Goal: Find specific page/section: Find specific page/section

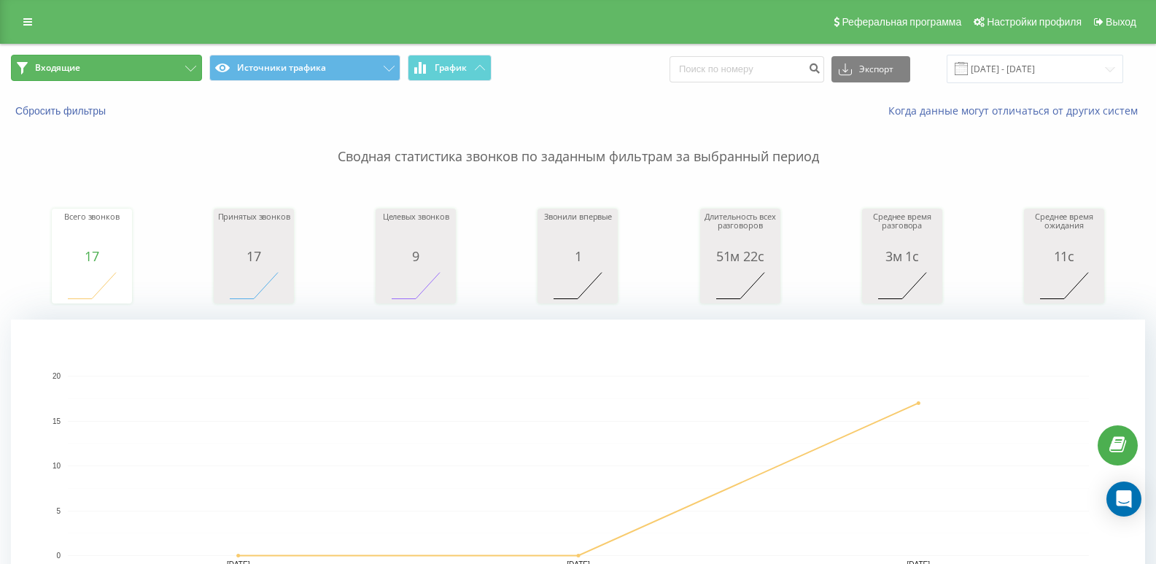
click at [163, 75] on button "Входящие" at bounding box center [106, 68] width 191 height 26
click at [160, 69] on button "Входящие" at bounding box center [106, 68] width 191 height 26
click at [125, 63] on button "Входящие" at bounding box center [106, 68] width 191 height 26
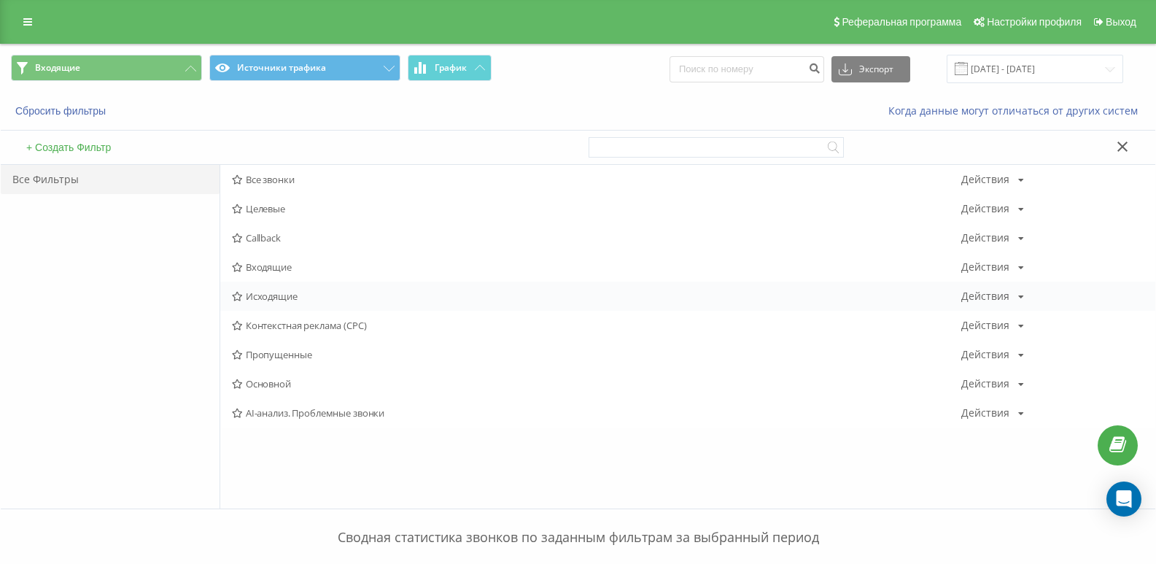
click at [255, 287] on div "Исходящие Действия Редактировать Копировать Удалить По умолчанию Поделиться" at bounding box center [687, 295] width 935 height 29
click at [280, 296] on span "Исходящие" at bounding box center [596, 296] width 729 height 10
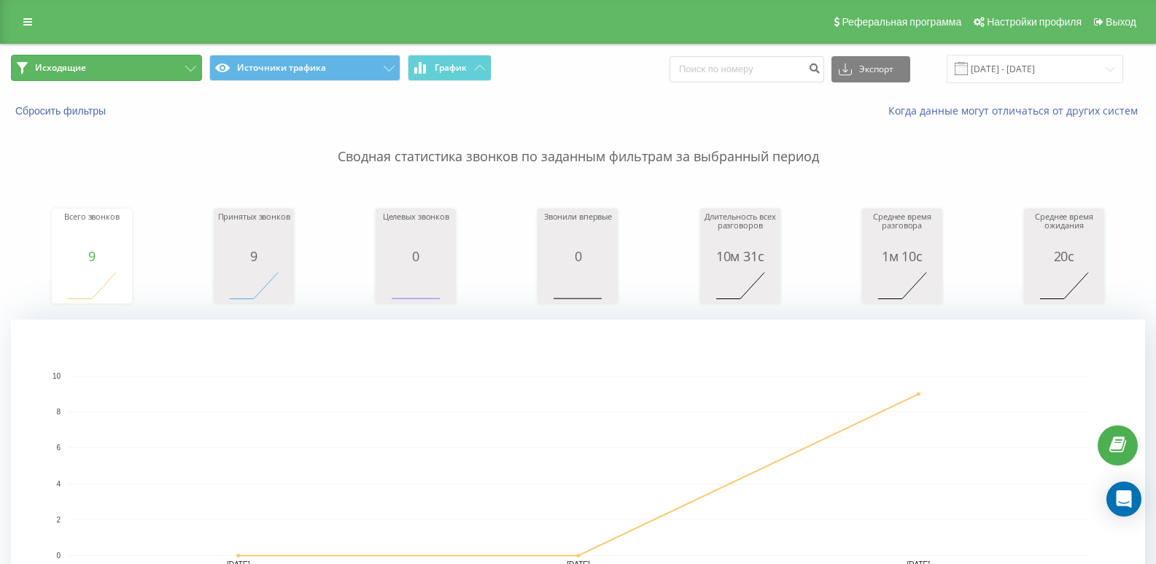
click at [164, 69] on button "Исходящие" at bounding box center [106, 68] width 191 height 26
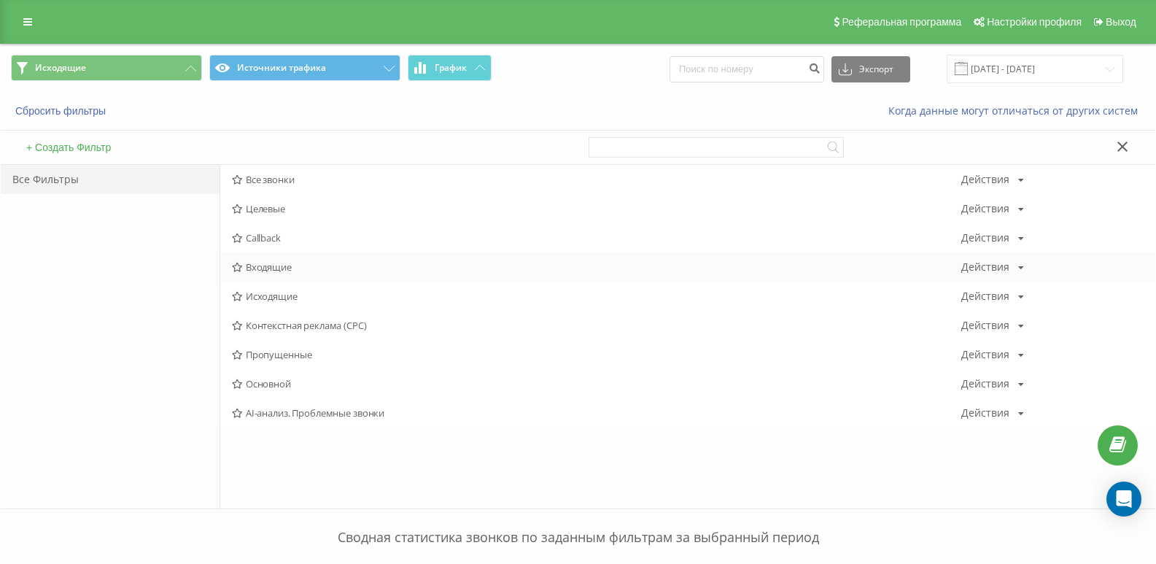
click at [262, 264] on span "Входящие" at bounding box center [596, 267] width 729 height 10
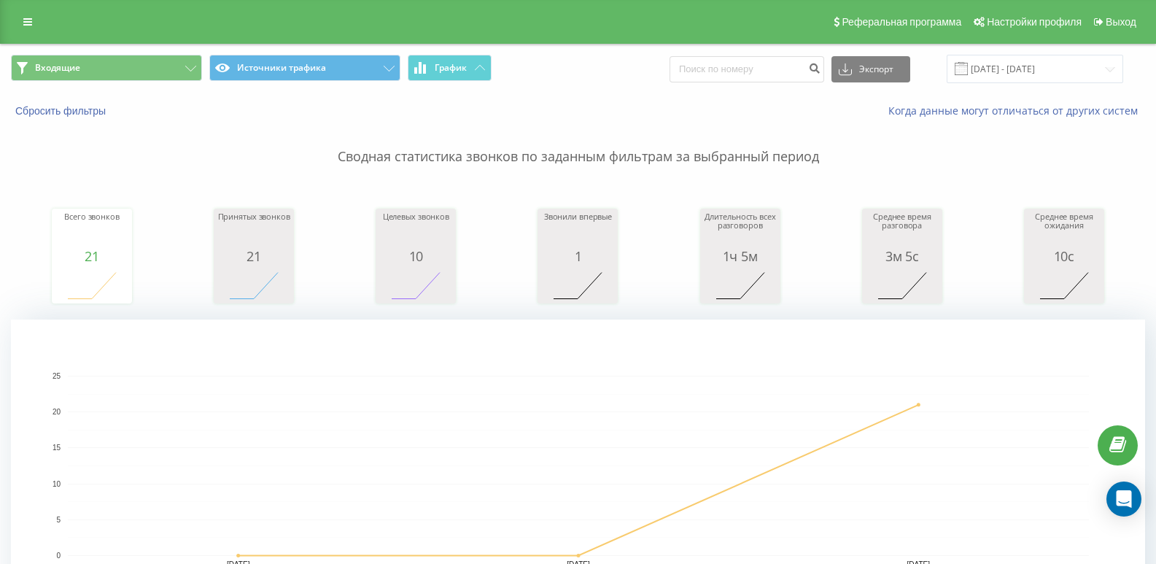
click at [165, 82] on span "Входящие Источники трафика График" at bounding box center [289, 69] width 556 height 28
click at [155, 66] on button "Входящие" at bounding box center [106, 68] width 191 height 26
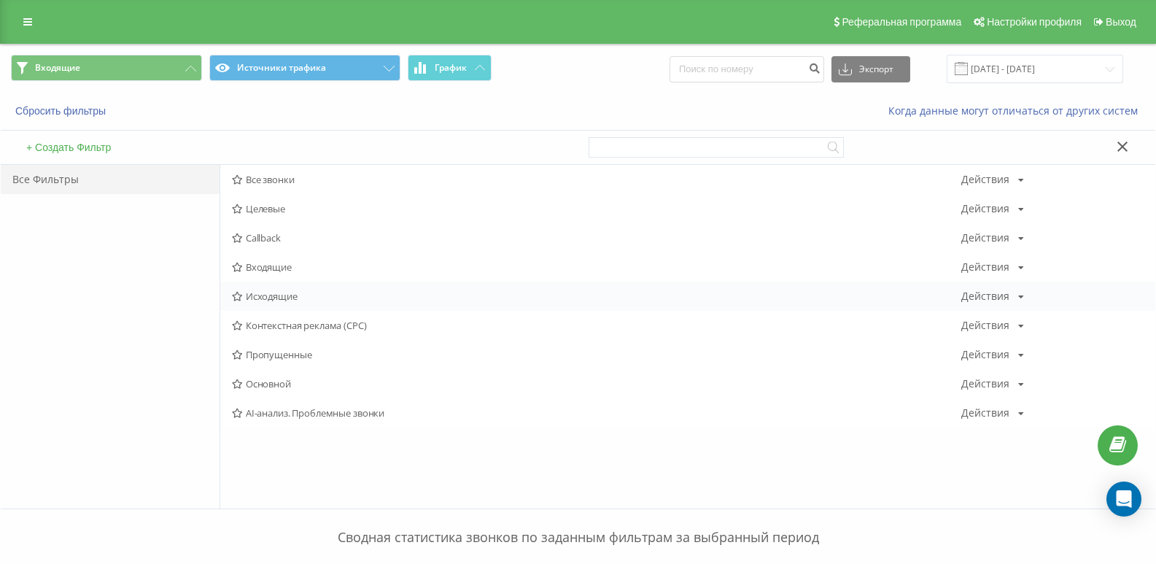
click at [274, 300] on span "Исходящие" at bounding box center [596, 296] width 729 height 10
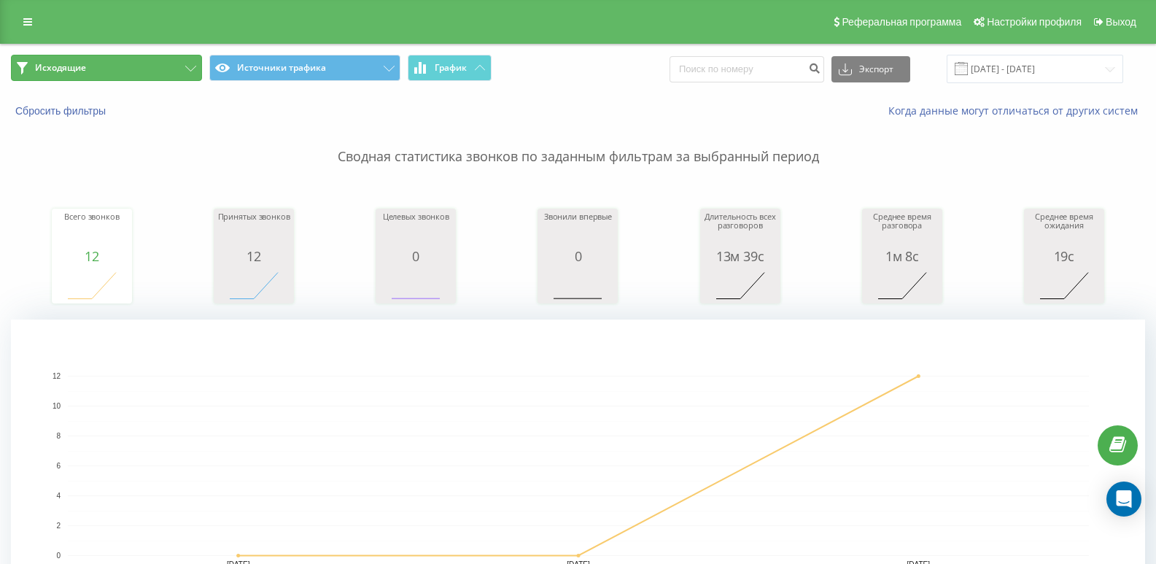
drag, startPoint x: 168, startPoint y: 65, endPoint x: 183, endPoint y: 77, distance: 19.3
click at [168, 66] on button "Исходящие" at bounding box center [106, 68] width 191 height 26
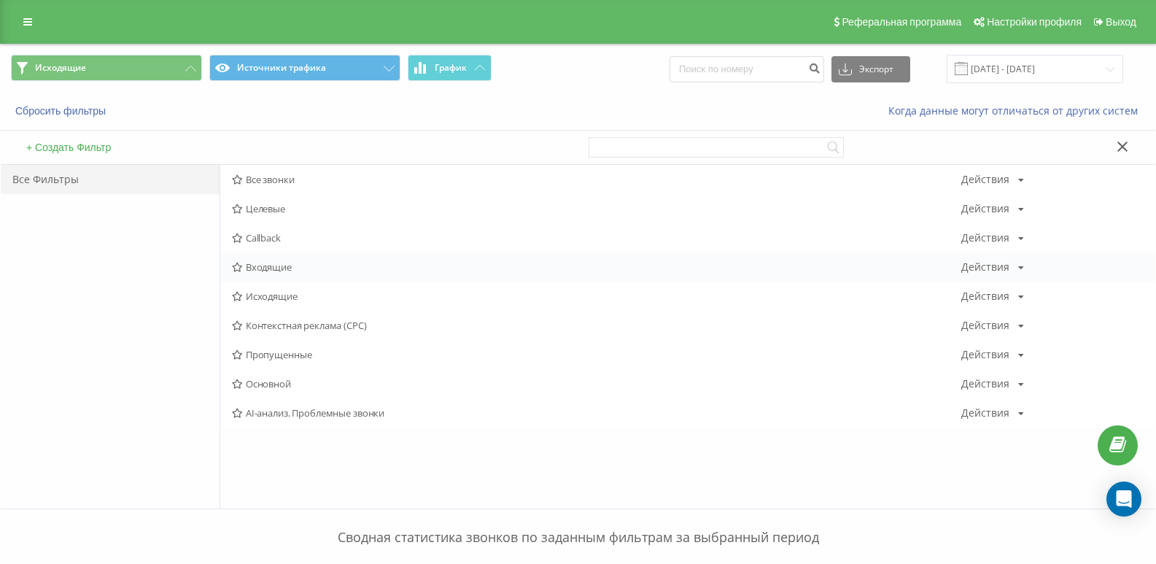
click at [281, 270] on span "Входящие" at bounding box center [596, 267] width 729 height 10
